Goal: Information Seeking & Learning: Learn about a topic

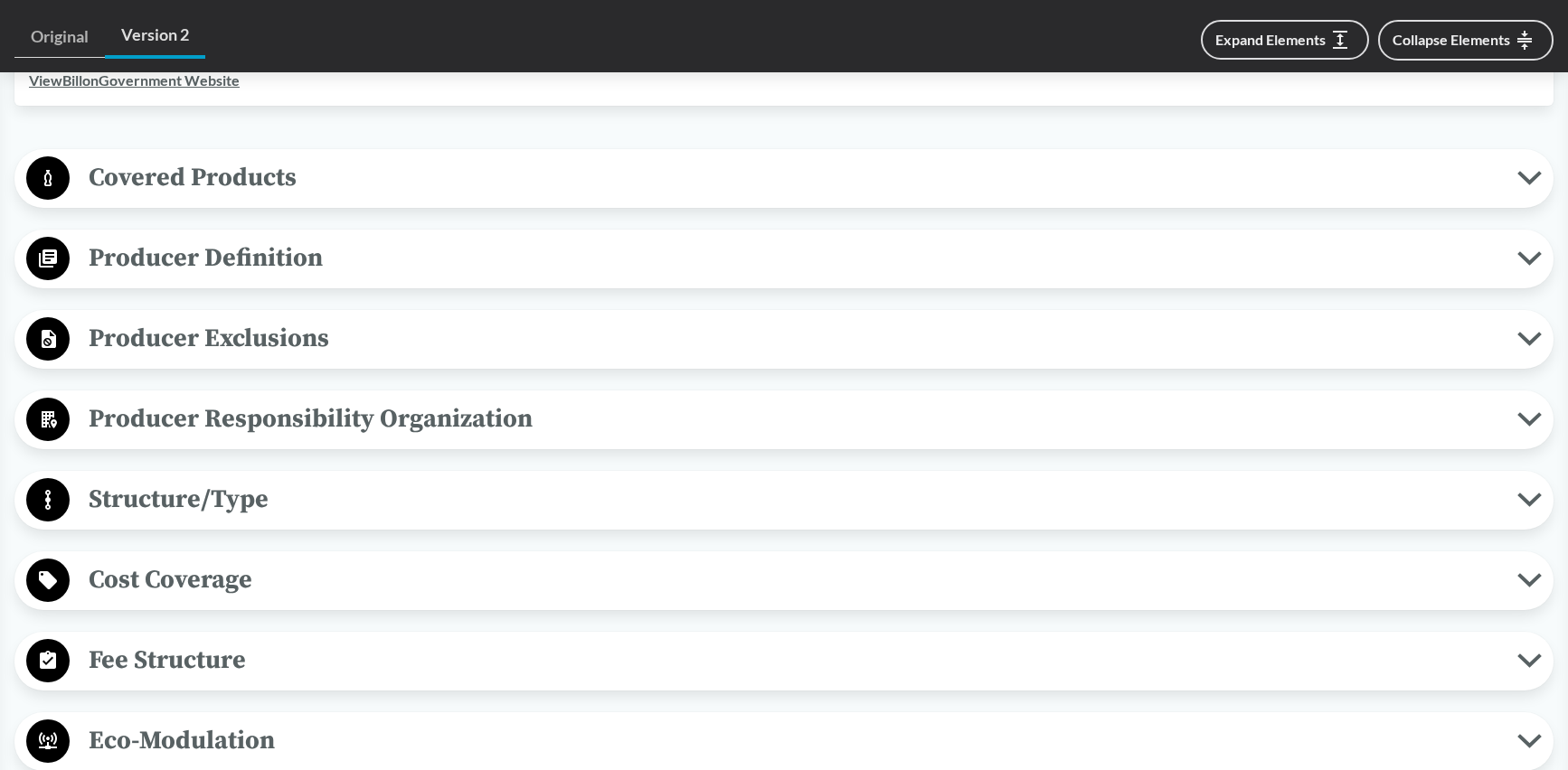
scroll to position [720, 0]
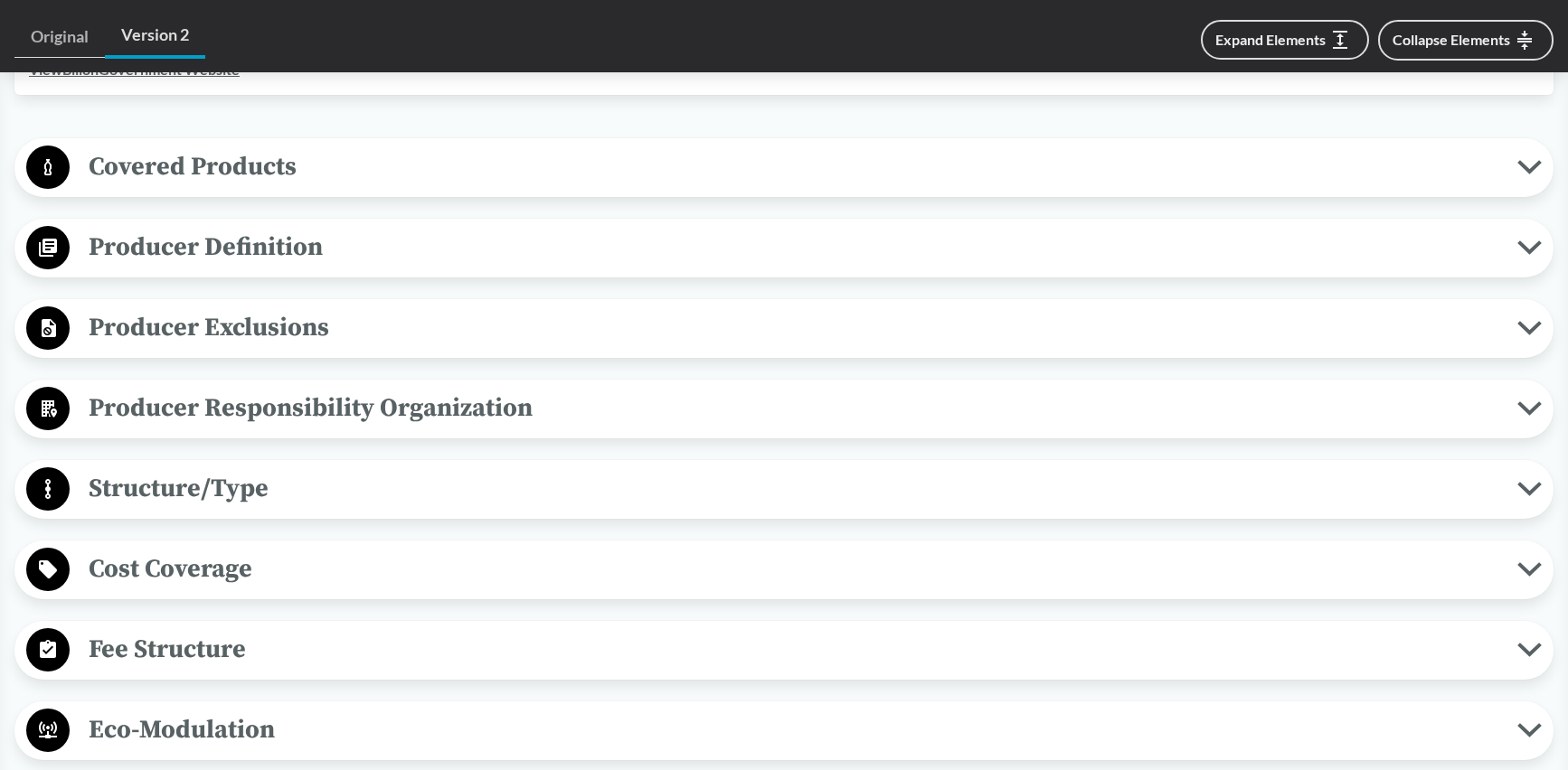
click at [553, 322] on span "Producer Exclusions" at bounding box center [793, 327] width 1448 height 41
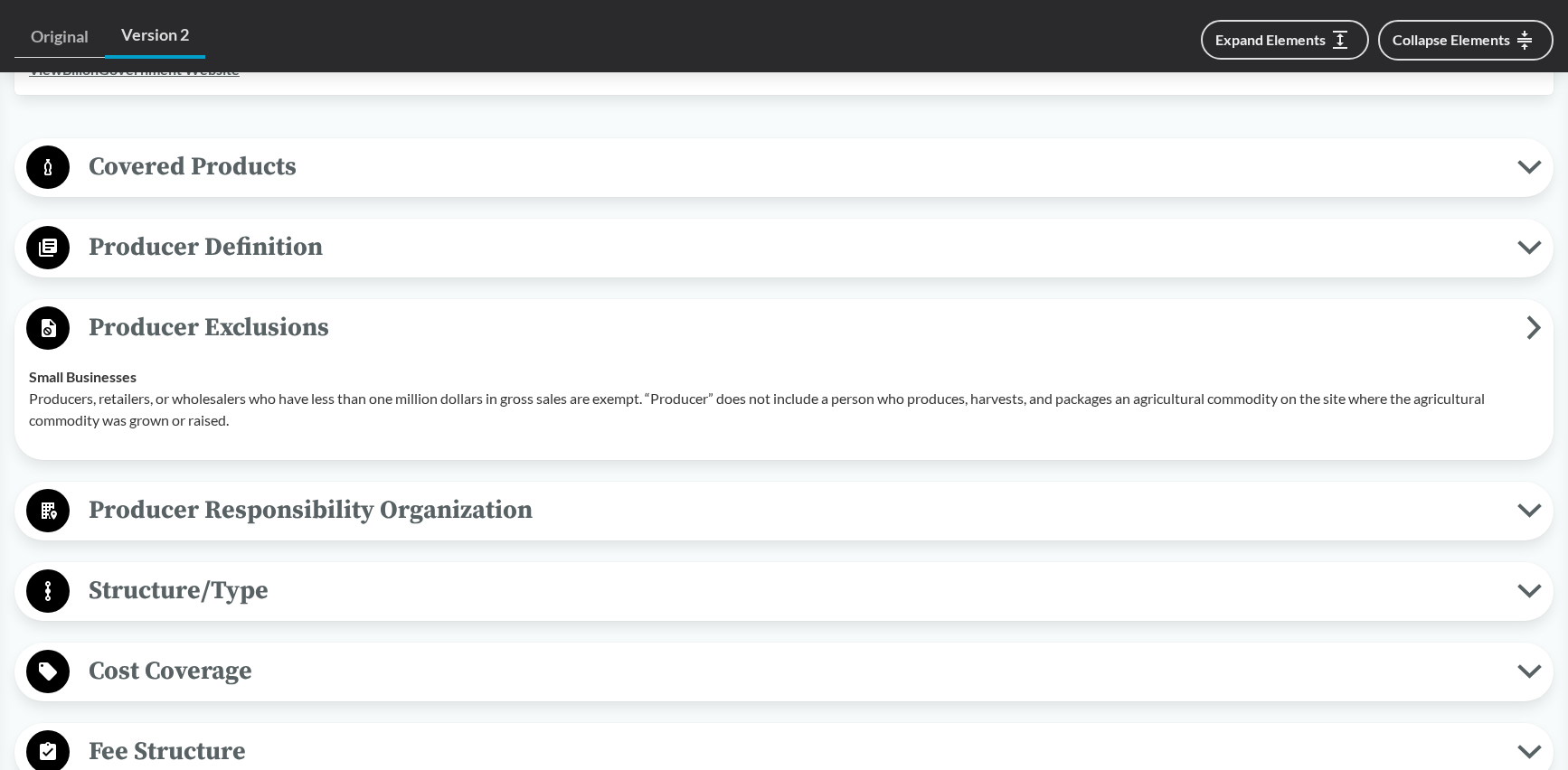
click at [553, 321] on span "Producer Exclusions" at bounding box center [798, 327] width 1458 height 41
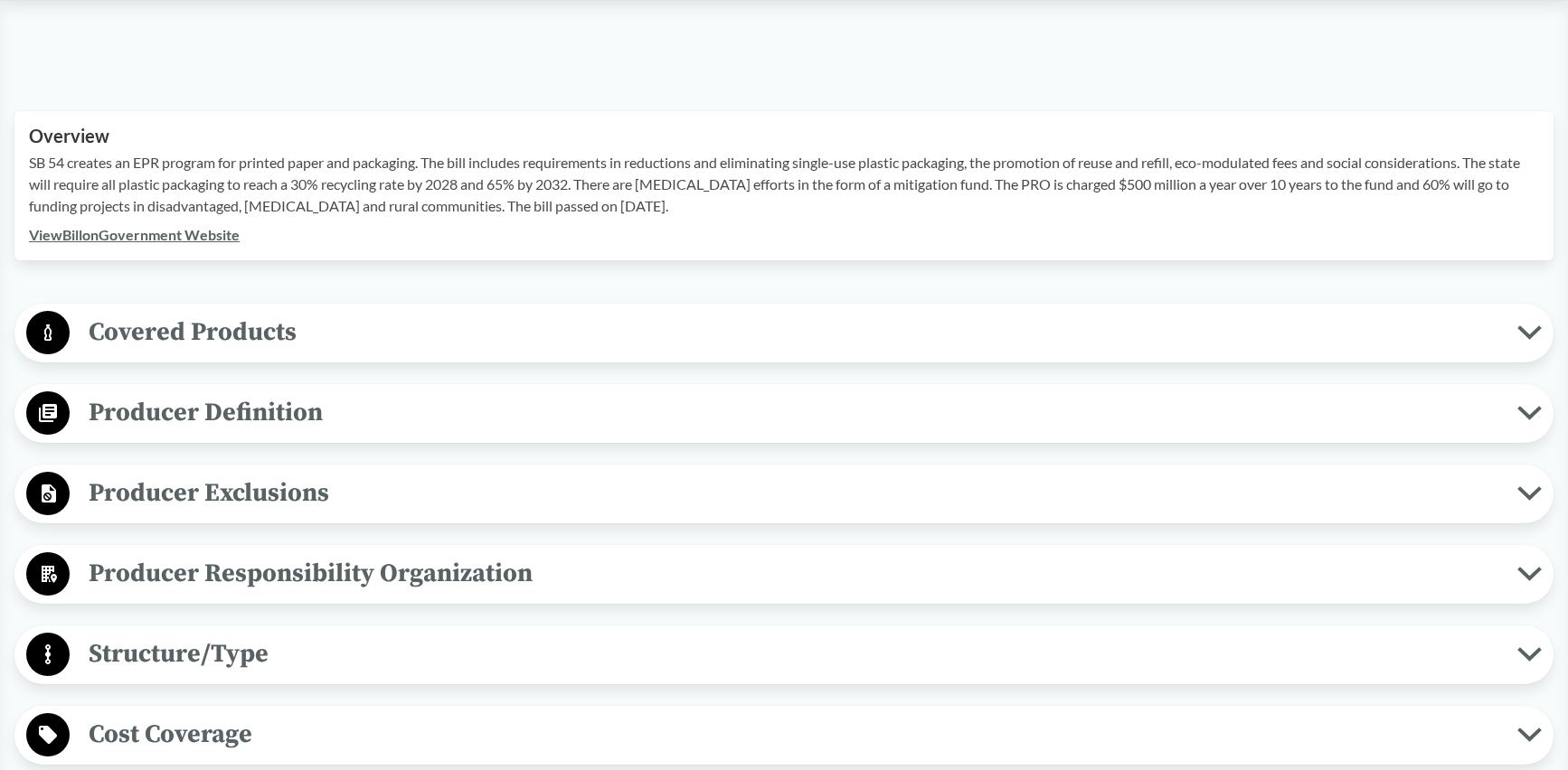
scroll to position [484, 0]
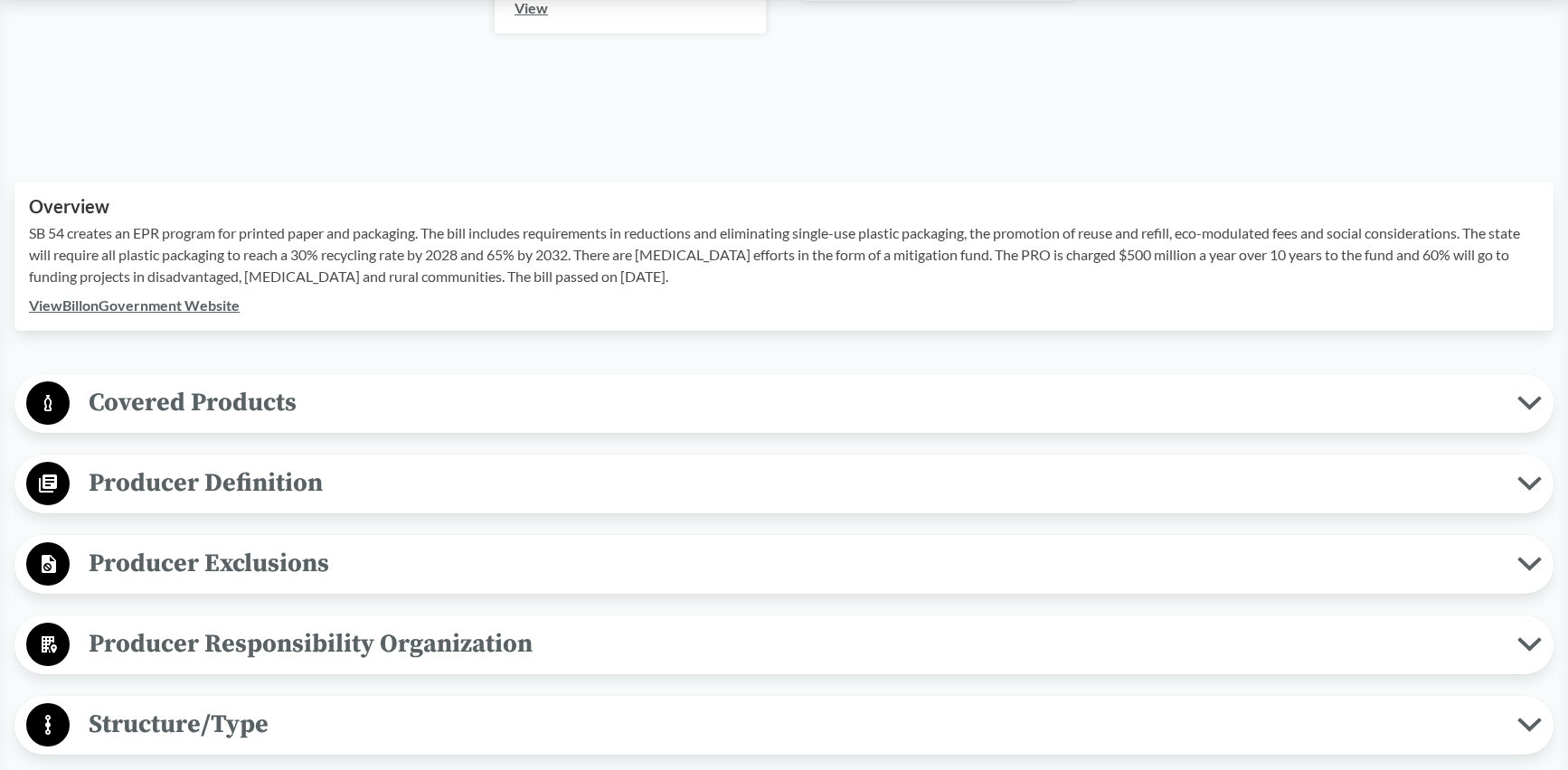
click at [467, 385] on span "Covered Products" at bounding box center [793, 403] width 1448 height 41
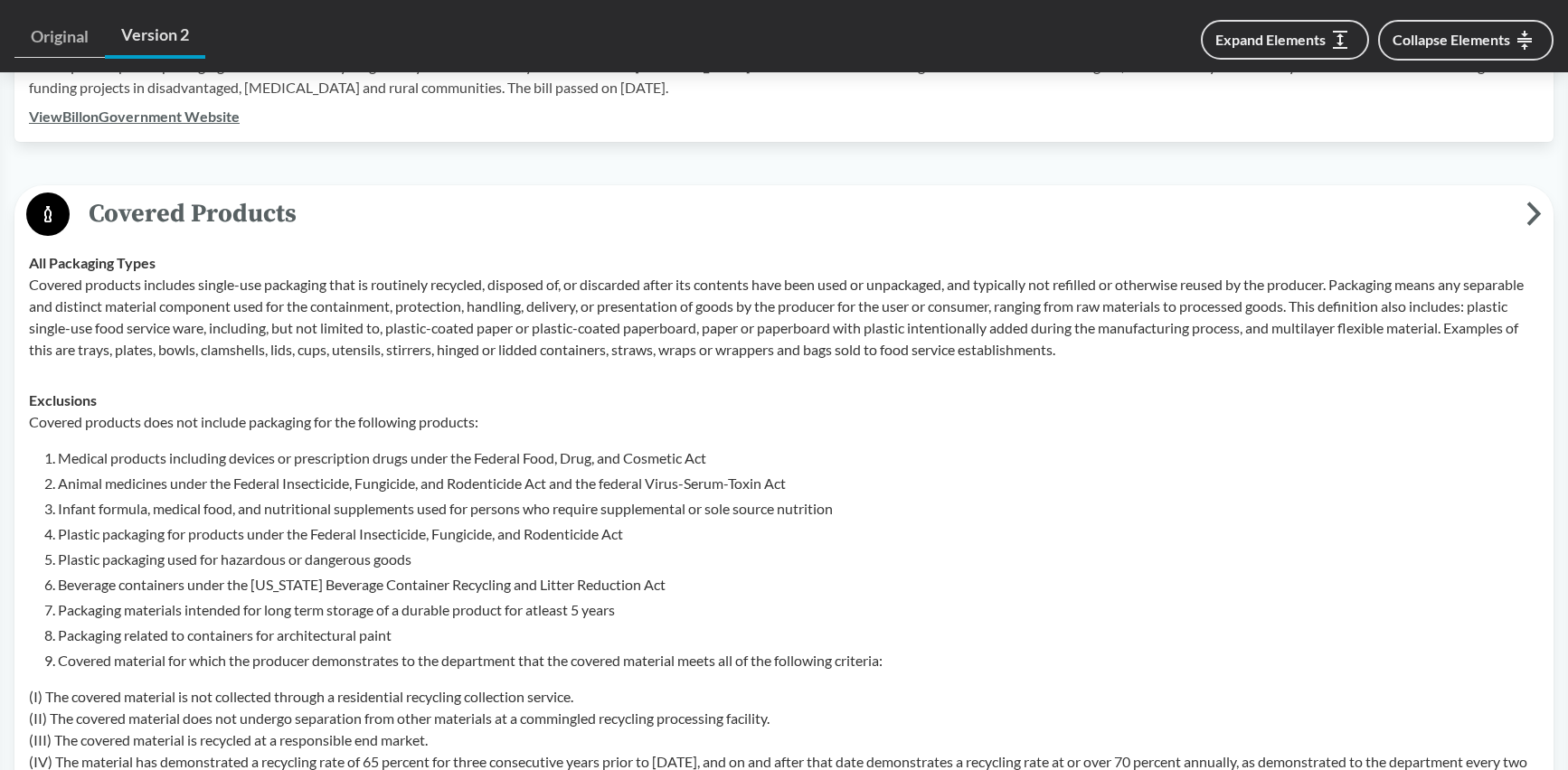
scroll to position [676, 0]
click at [437, 195] on span "Covered Products" at bounding box center [798, 210] width 1458 height 41
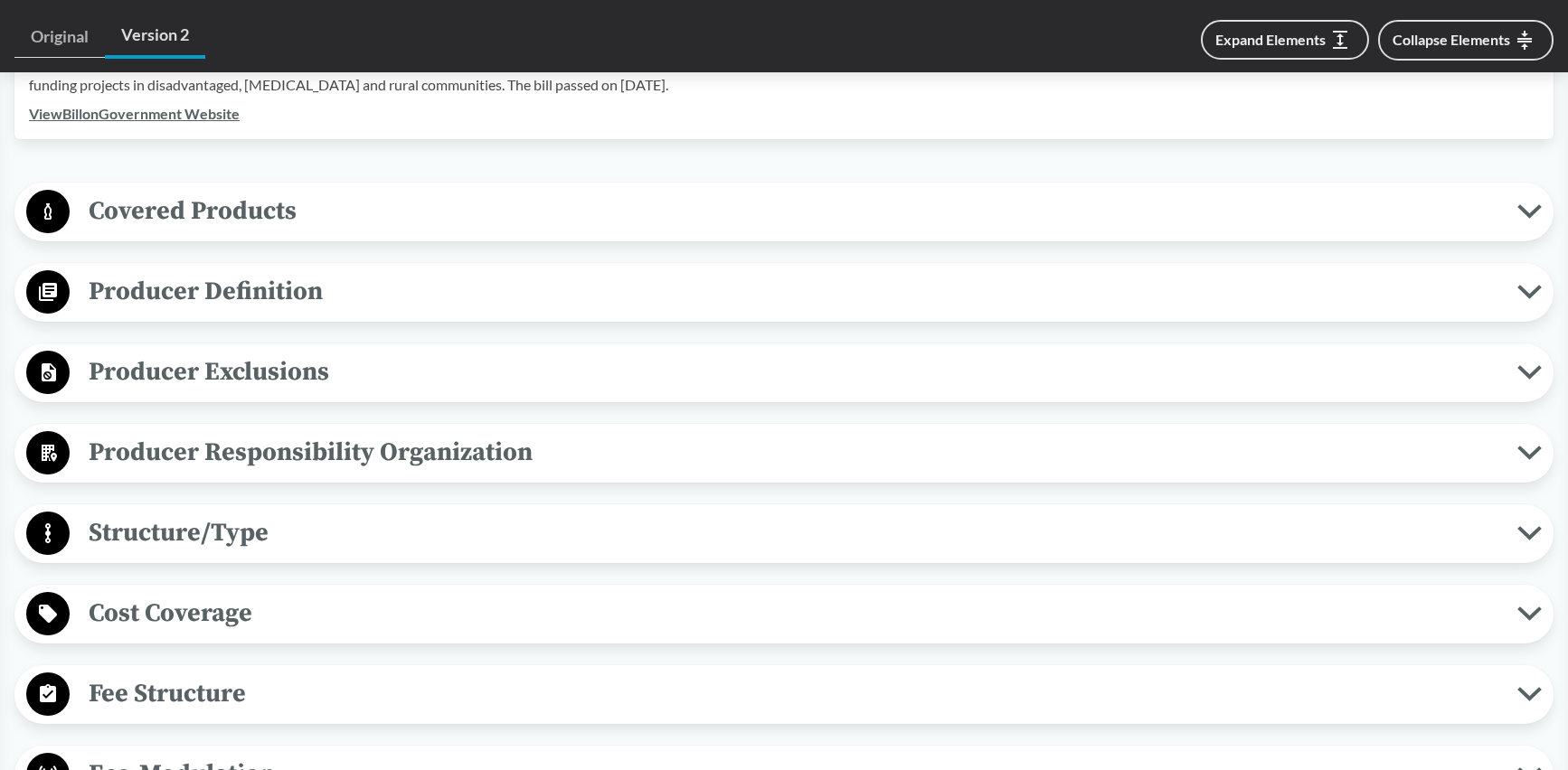
click at [434, 290] on span "Producer Definition" at bounding box center [793, 291] width 1448 height 41
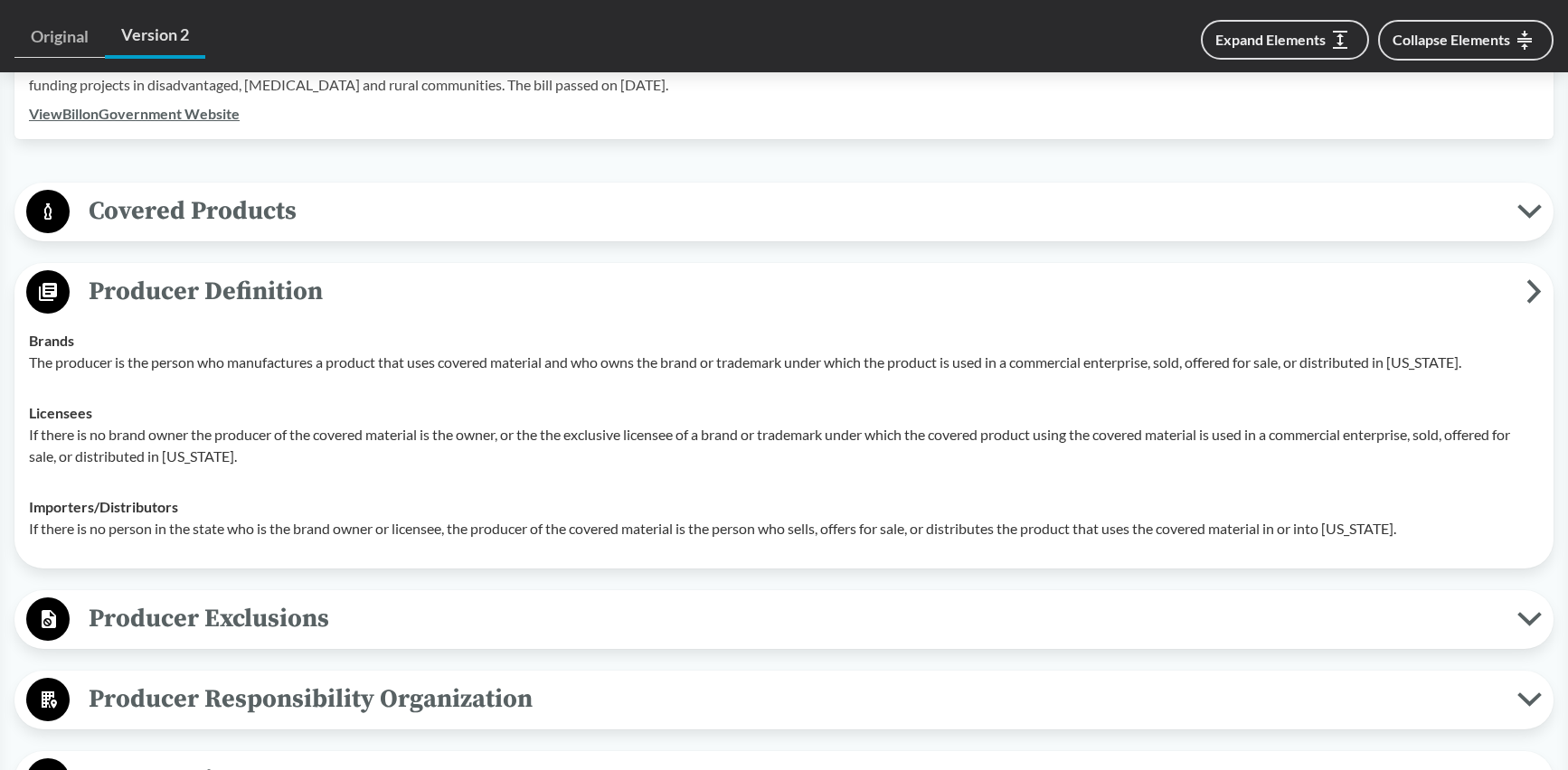
click at [530, 279] on span "Producer Definition" at bounding box center [798, 291] width 1458 height 41
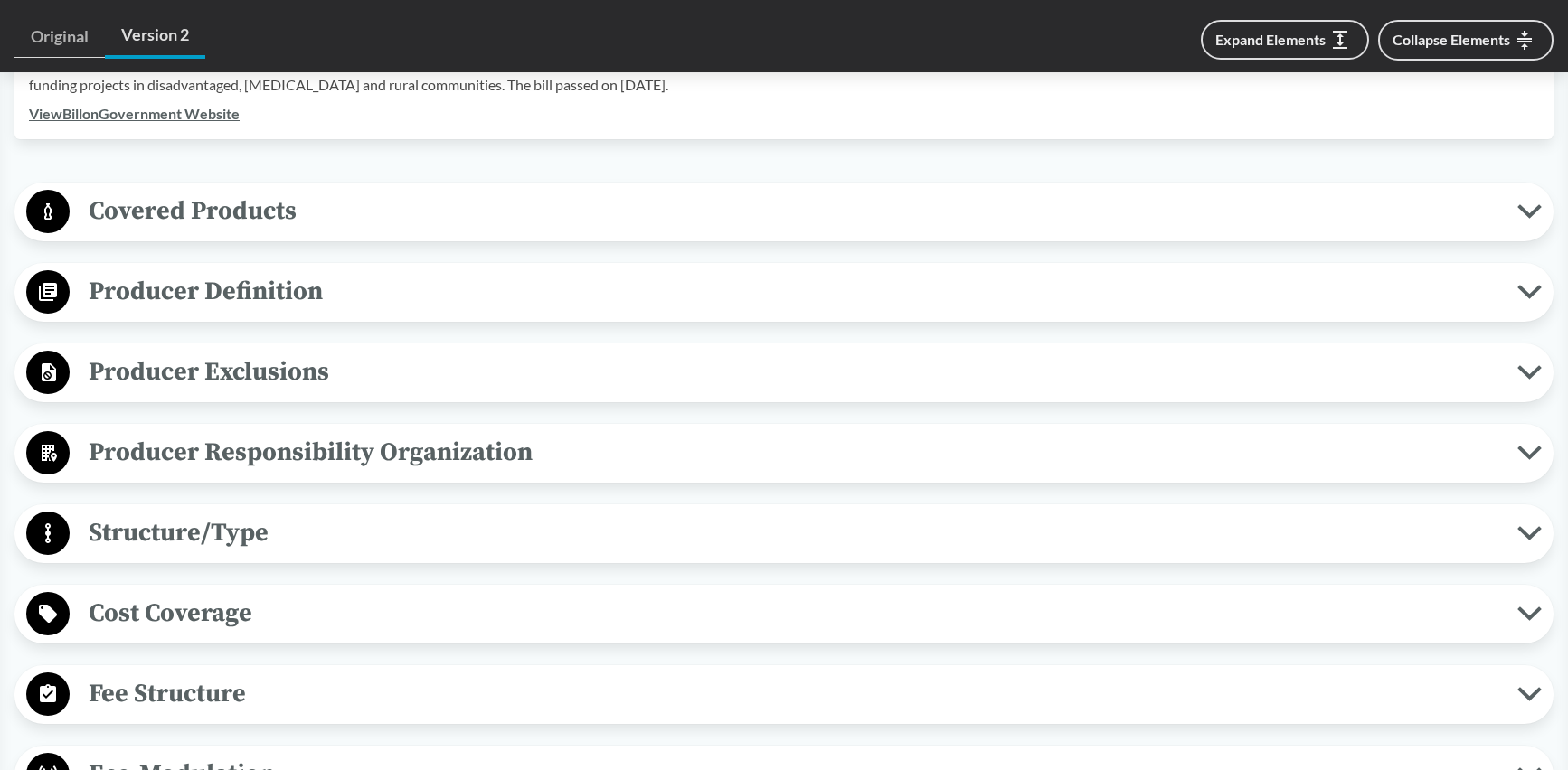
click at [492, 379] on span "Producer Exclusions" at bounding box center [793, 372] width 1448 height 41
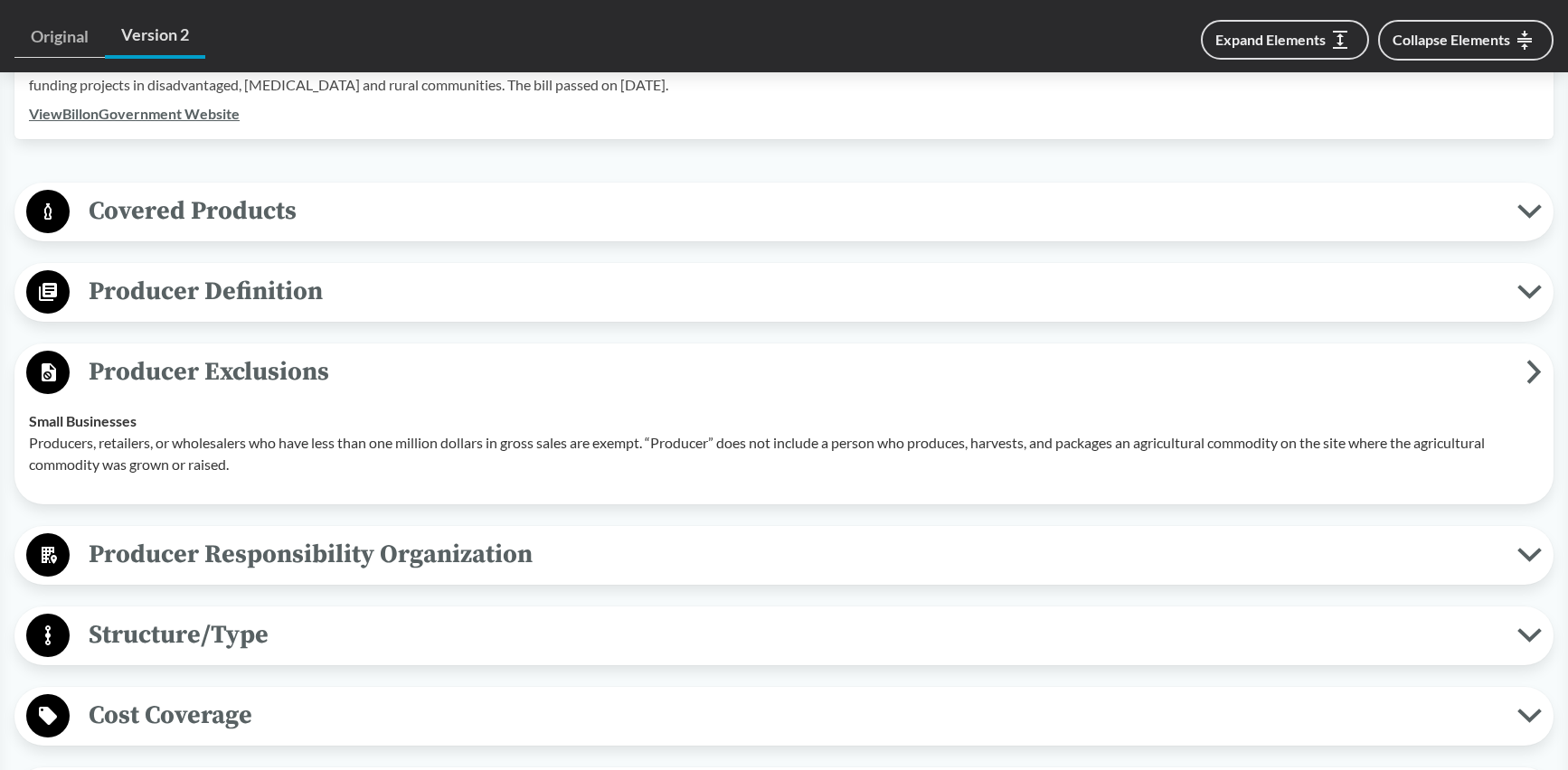
click at [529, 375] on span "Producer Exclusions" at bounding box center [798, 372] width 1458 height 41
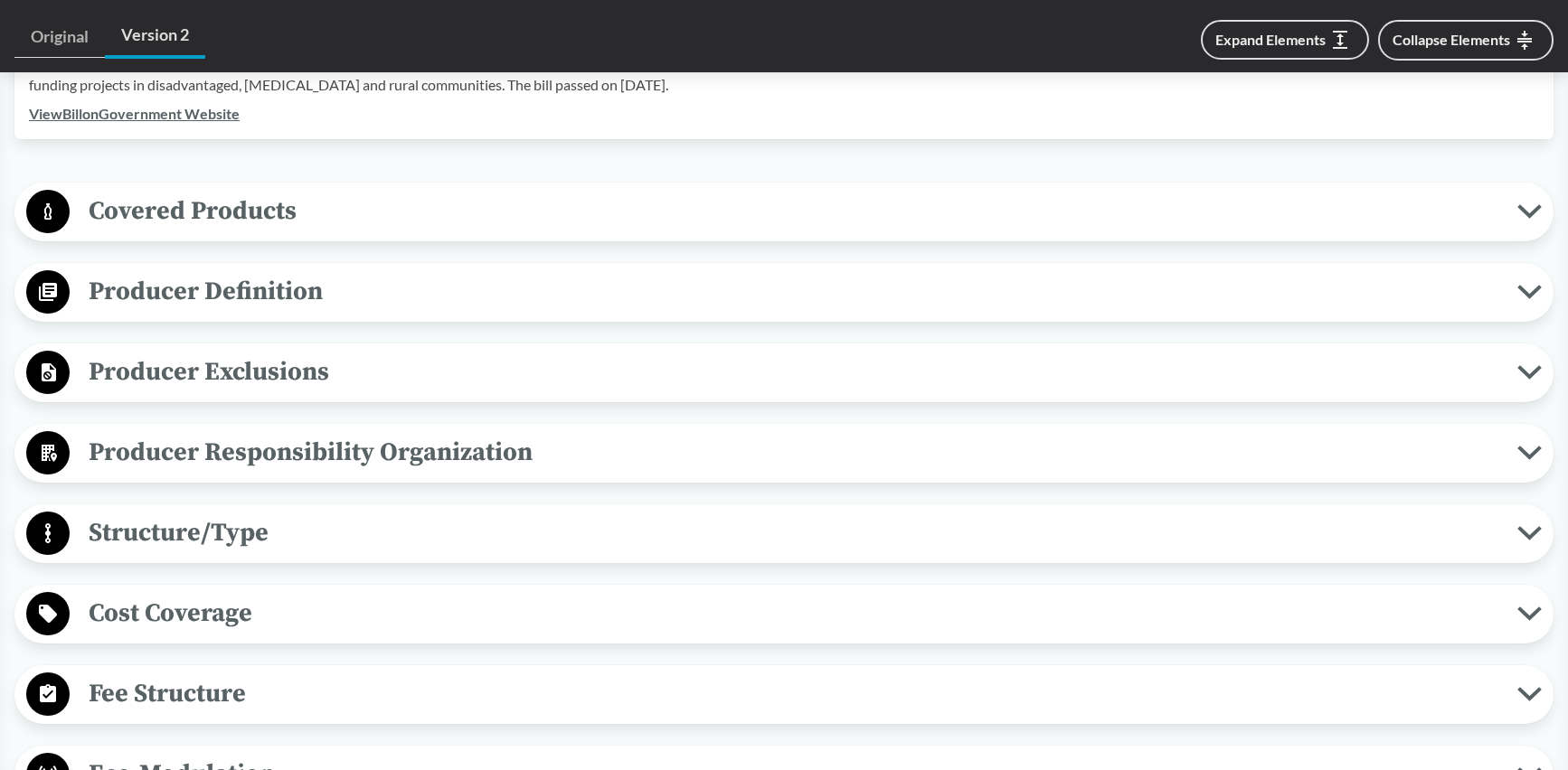
click at [546, 449] on span "Producer Responsibility Organization" at bounding box center [793, 452] width 1448 height 41
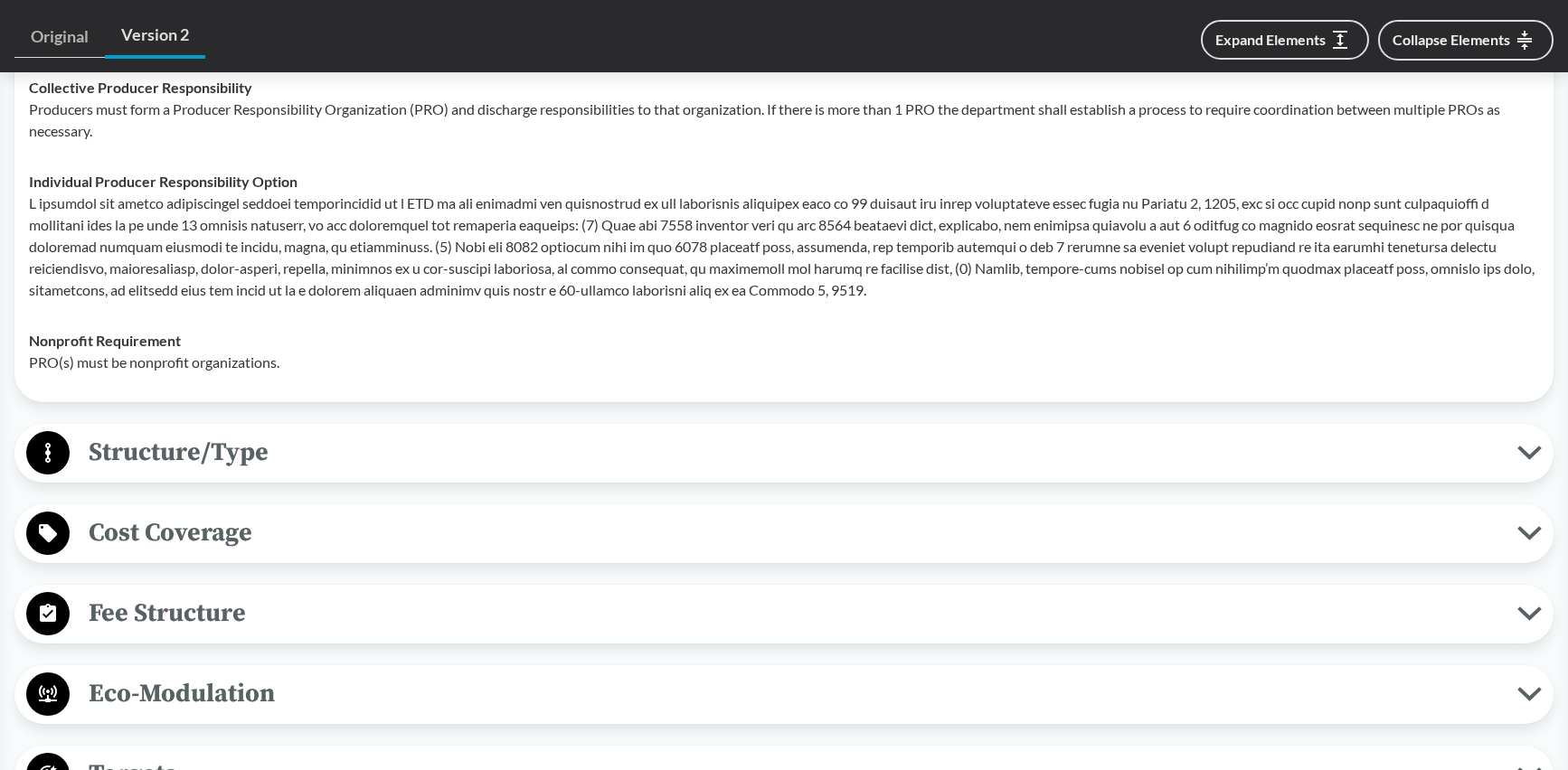
scroll to position [1112, 0]
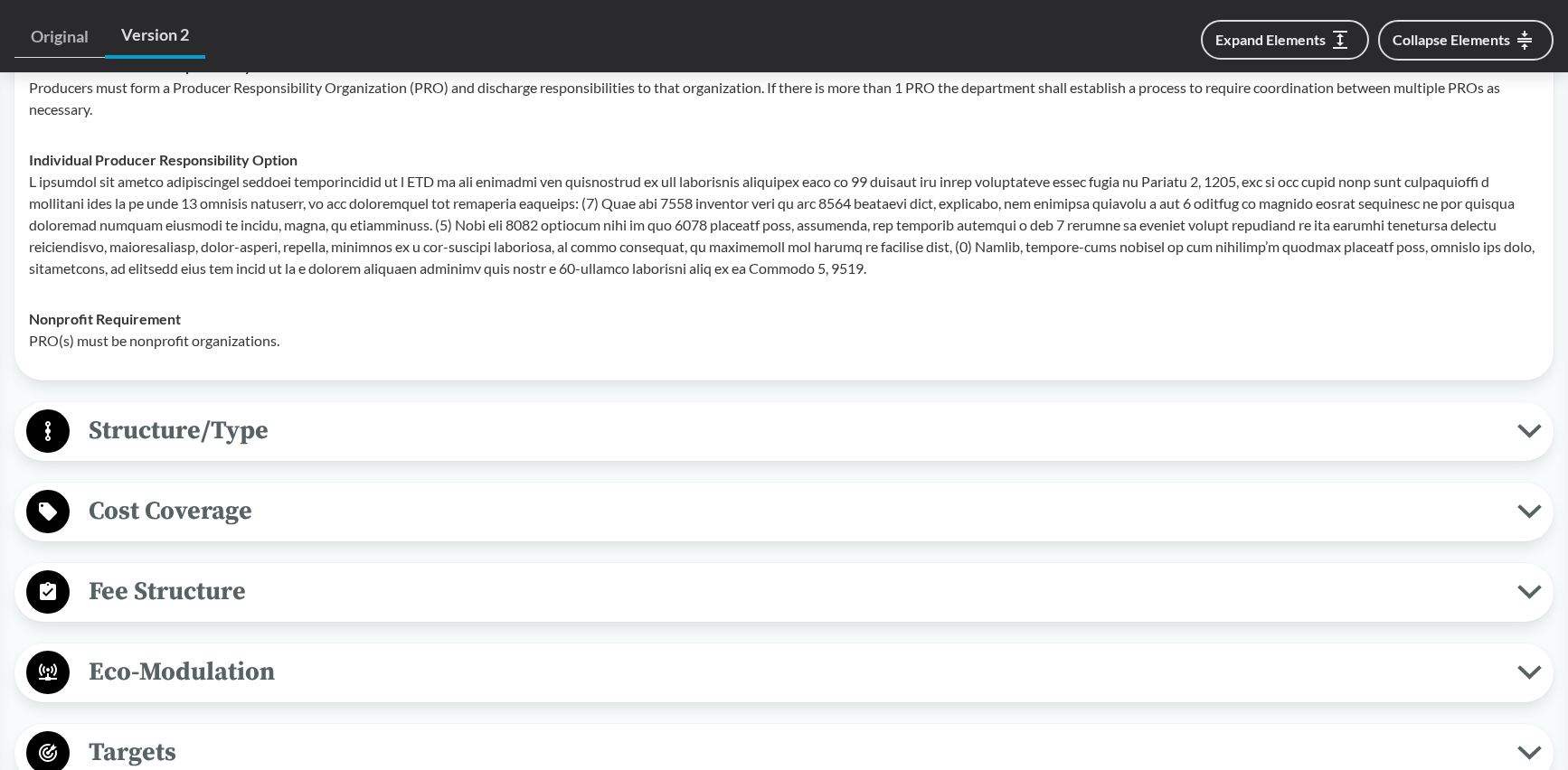
click at [331, 416] on span "Structure/Type" at bounding box center [793, 430] width 1448 height 41
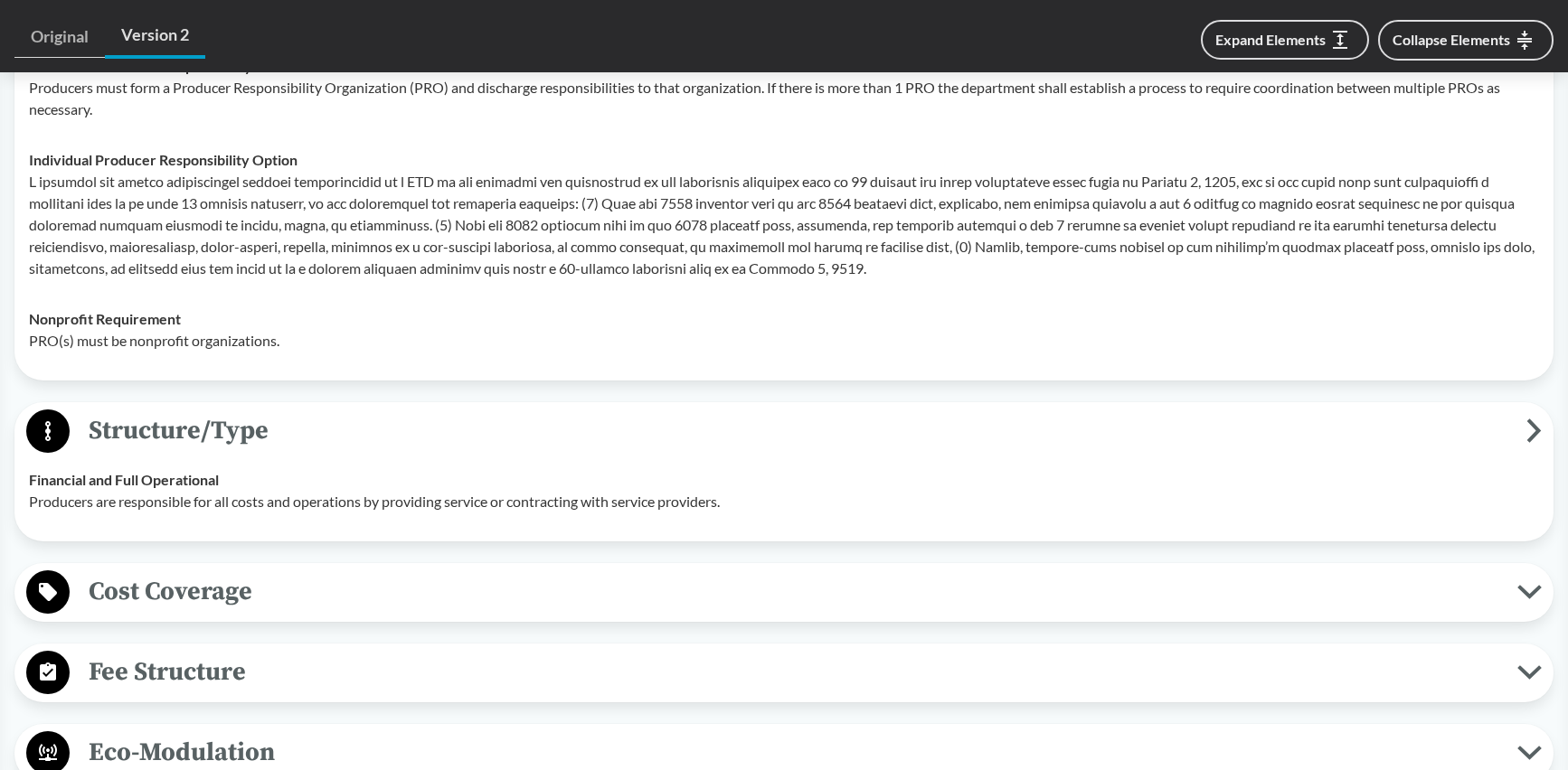
click at [369, 447] on span "Structure/Type" at bounding box center [798, 430] width 1458 height 41
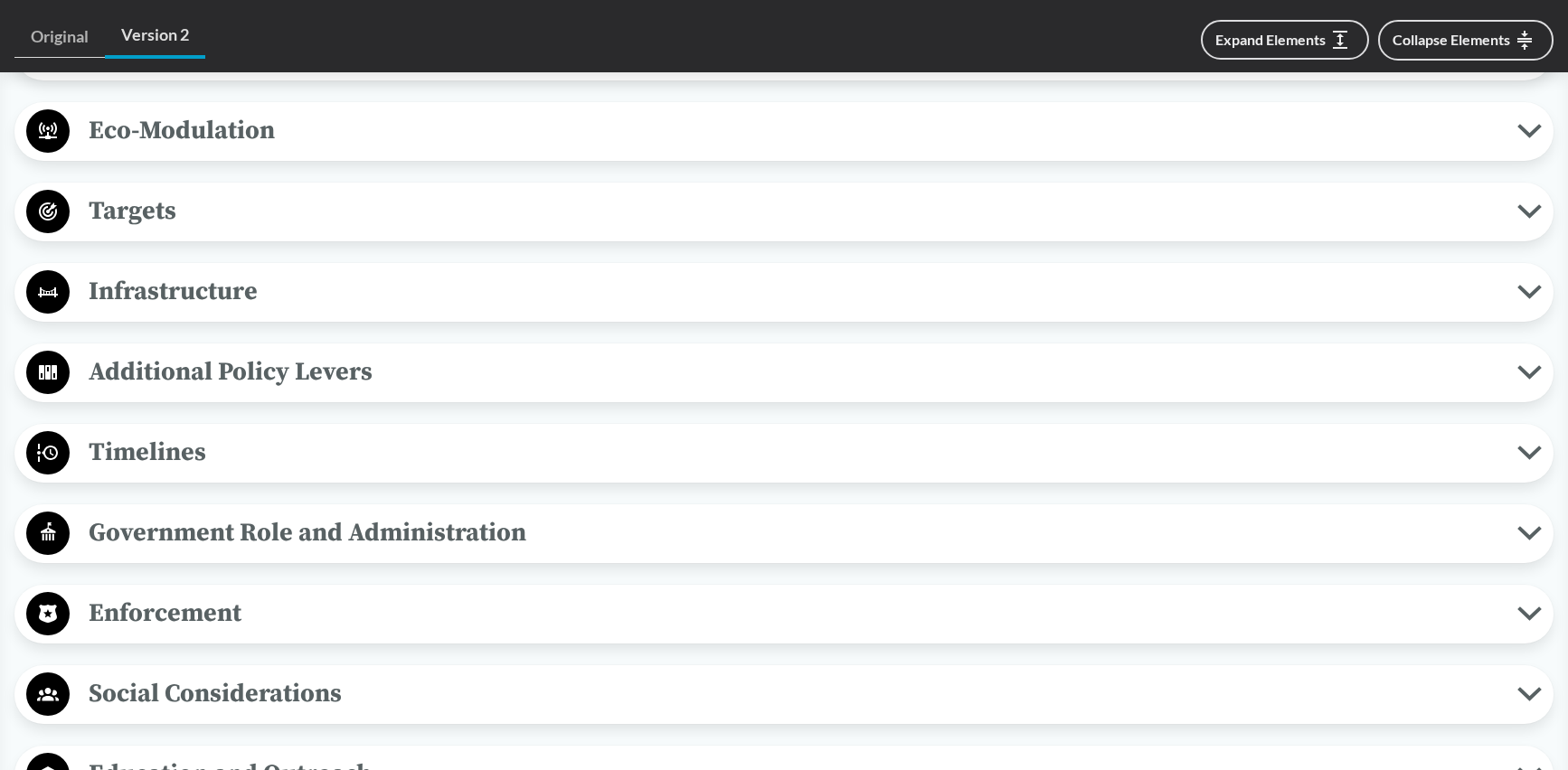
click at [430, 445] on span "Timelines" at bounding box center [793, 452] width 1448 height 41
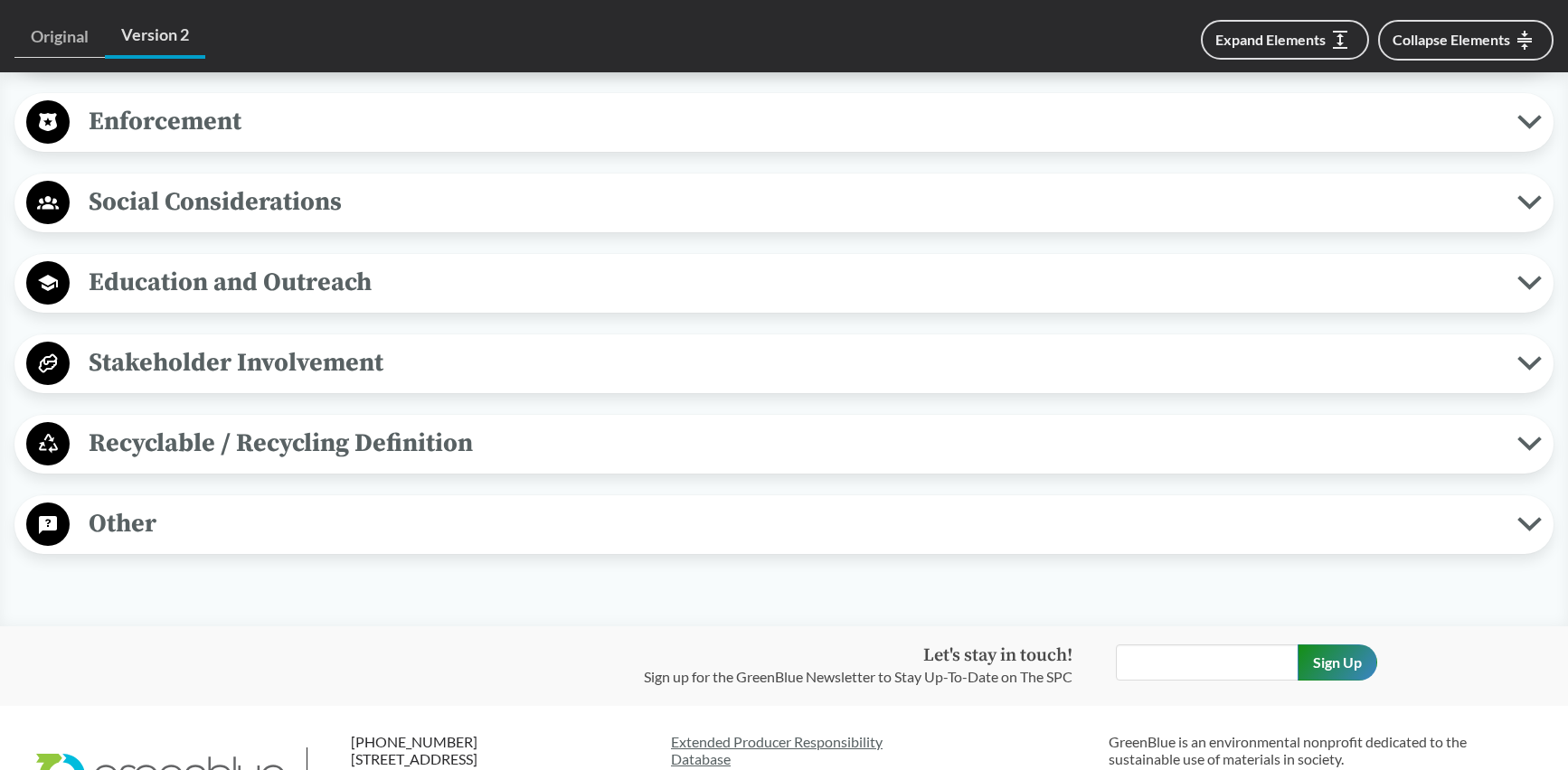
scroll to position [2489, 0]
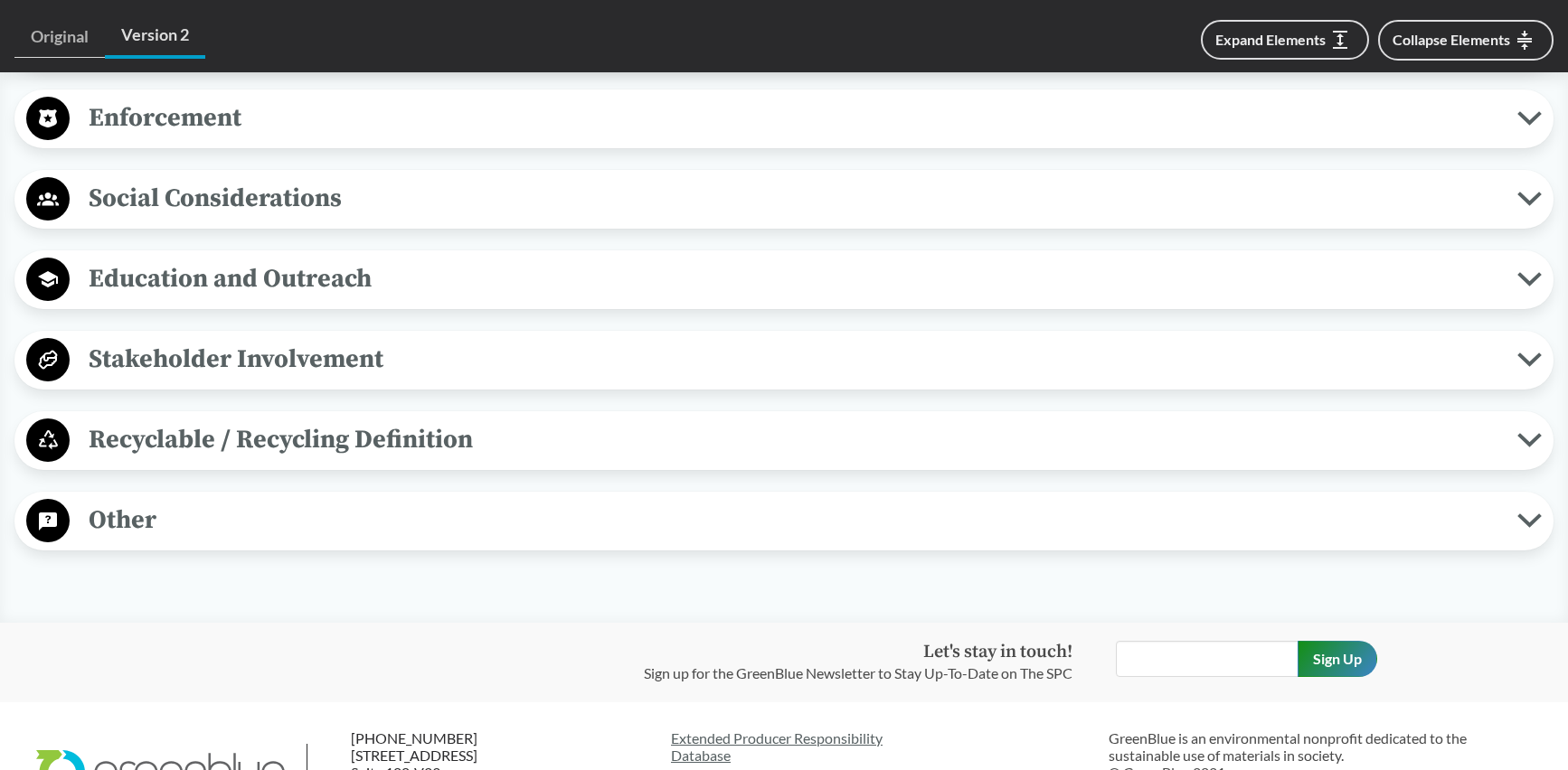
click at [412, 444] on span "Recyclable / Recycling Definition" at bounding box center [793, 440] width 1448 height 41
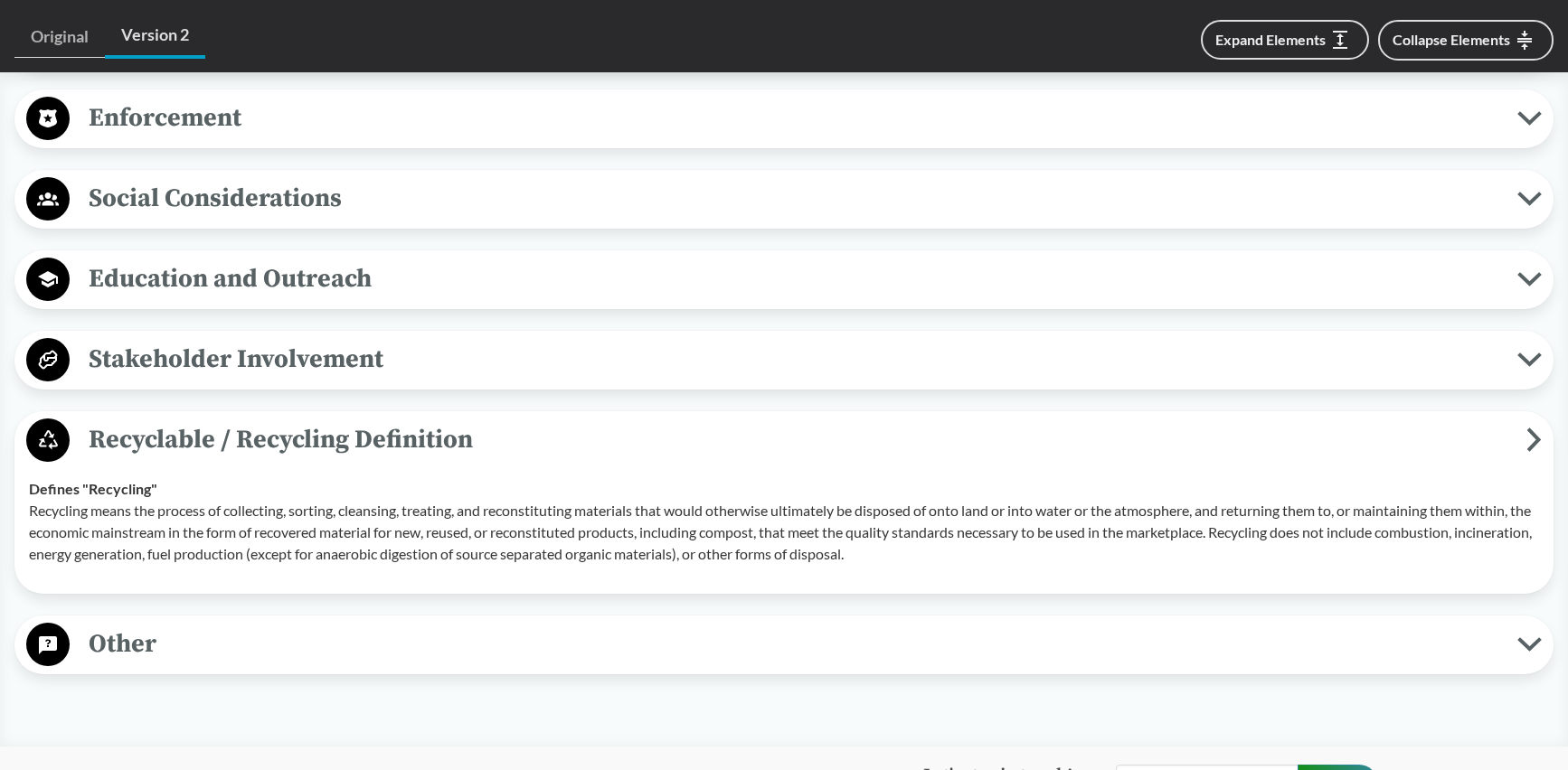
click at [599, 645] on span "Other" at bounding box center [793, 644] width 1448 height 41
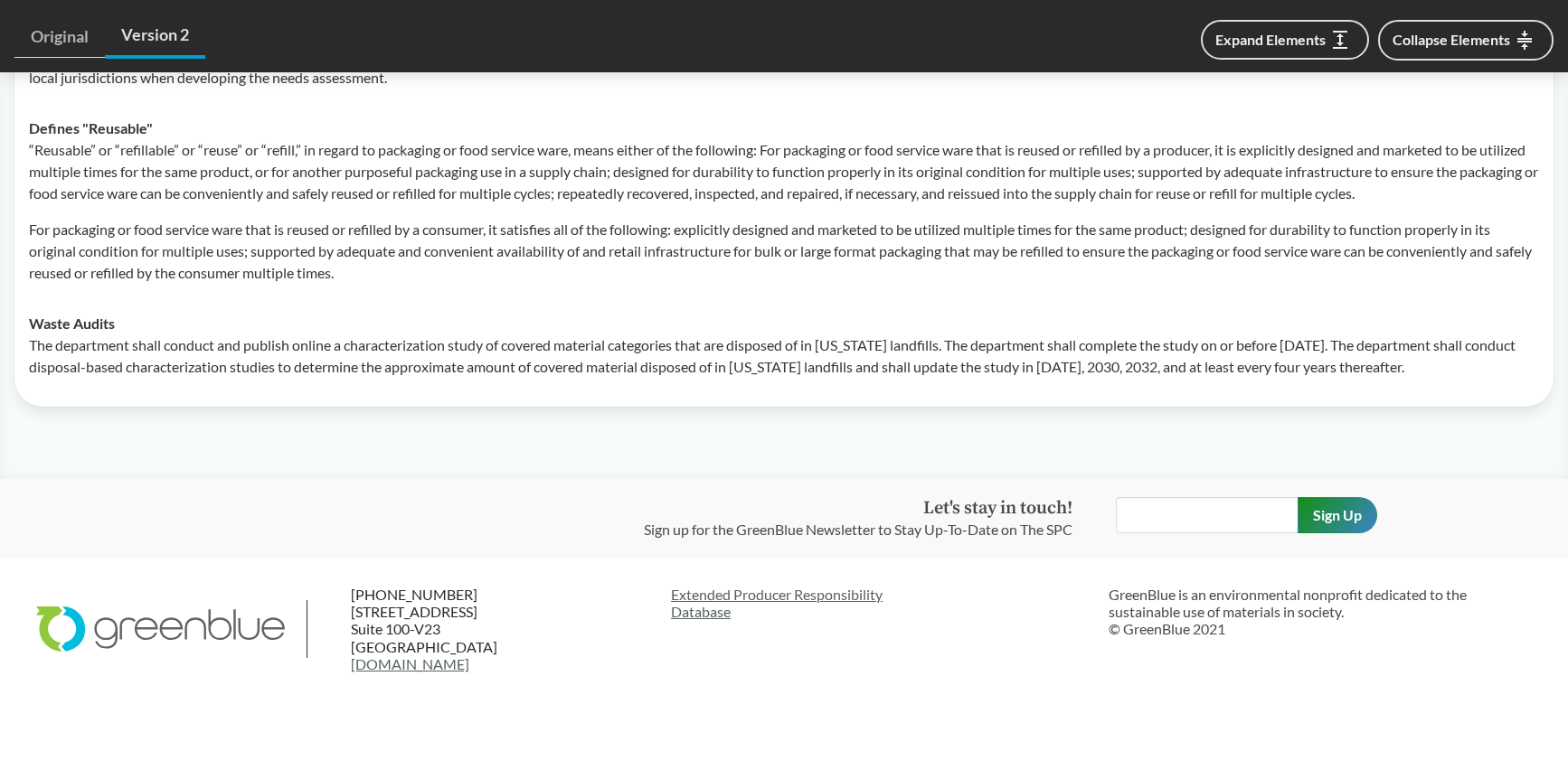
scroll to position [3411, 0]
